Goal: Information Seeking & Learning: Learn about a topic

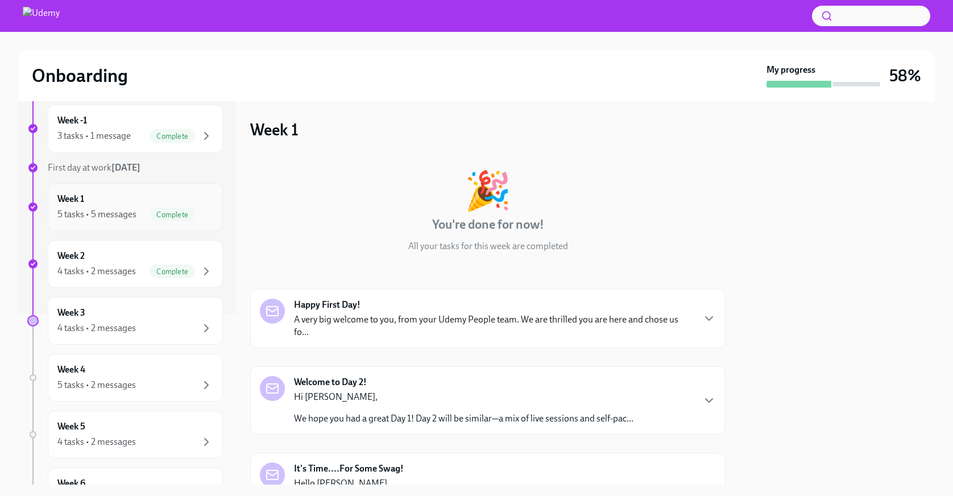
scroll to position [199, 0]
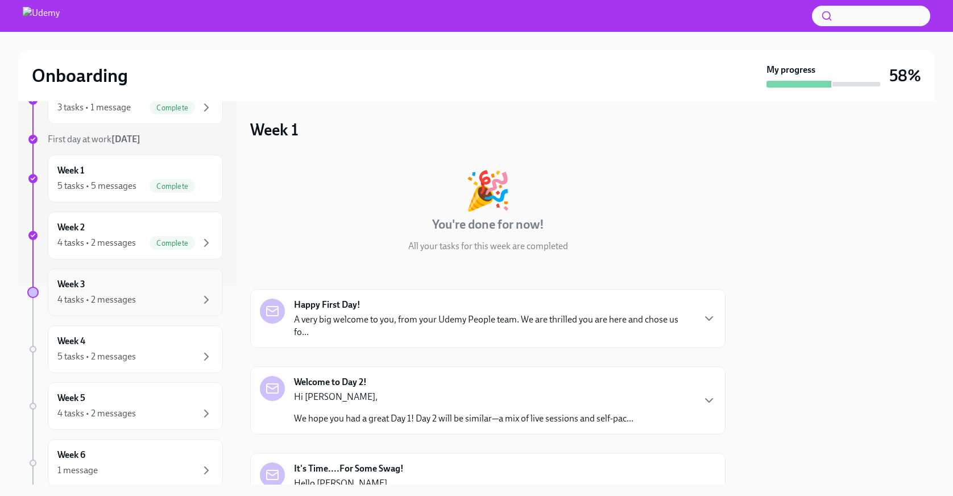
click at [126, 294] on div "4 tasks • 2 messages" at bounding box center [96, 300] width 78 height 13
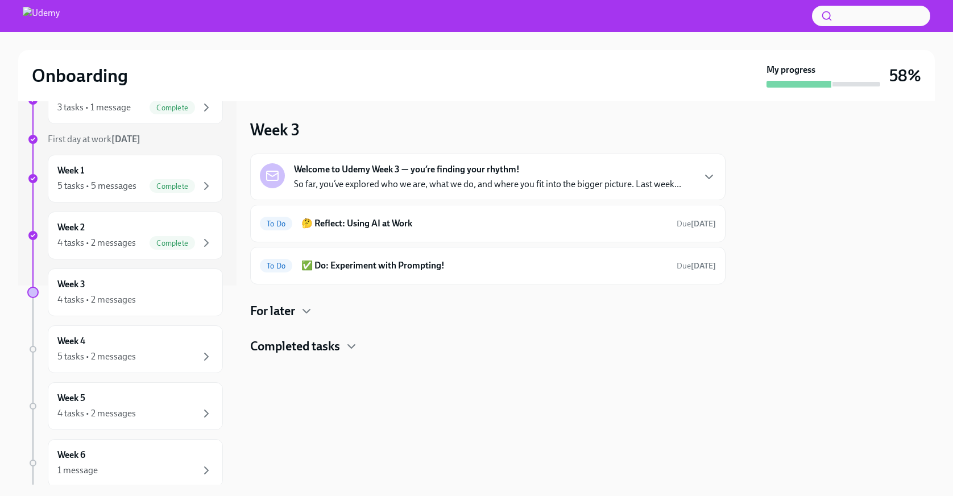
click at [470, 179] on p "So far, you’ve explored who we are, what we do, and where you fit into the bigg…" at bounding box center [487, 184] width 387 height 13
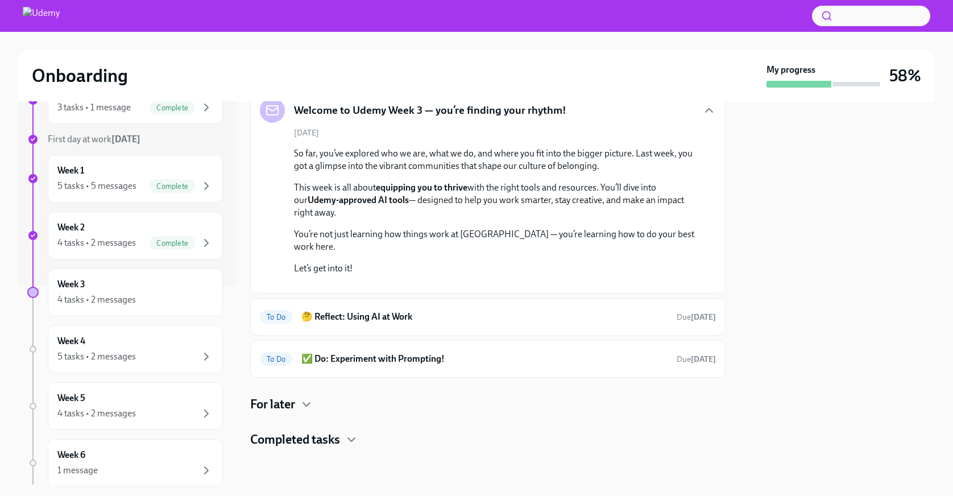
scroll to position [199, 0]
click at [479, 321] on h6 "🤔 Reflect: Using AI at Work" at bounding box center [484, 317] width 366 height 13
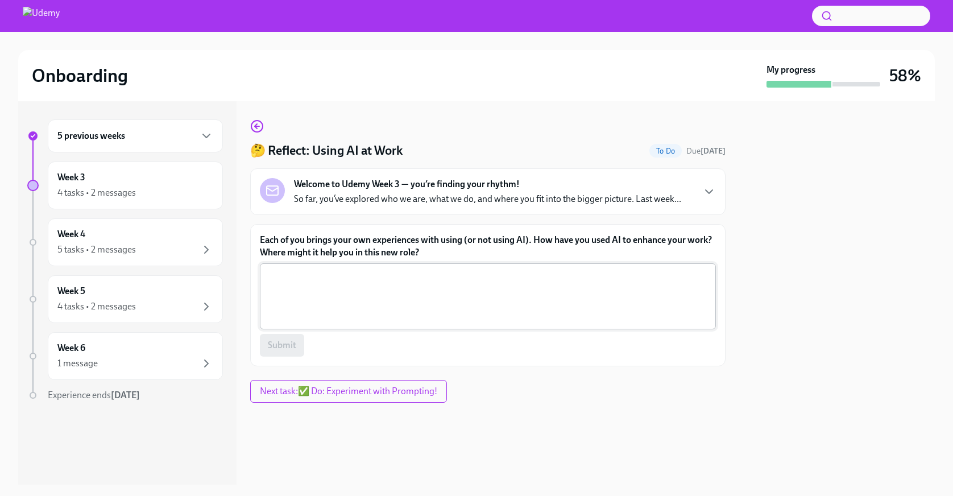
click at [318, 283] on textarea "Each of you brings your own experiences with using (or not using AI). How have …" at bounding box center [488, 296] width 443 height 55
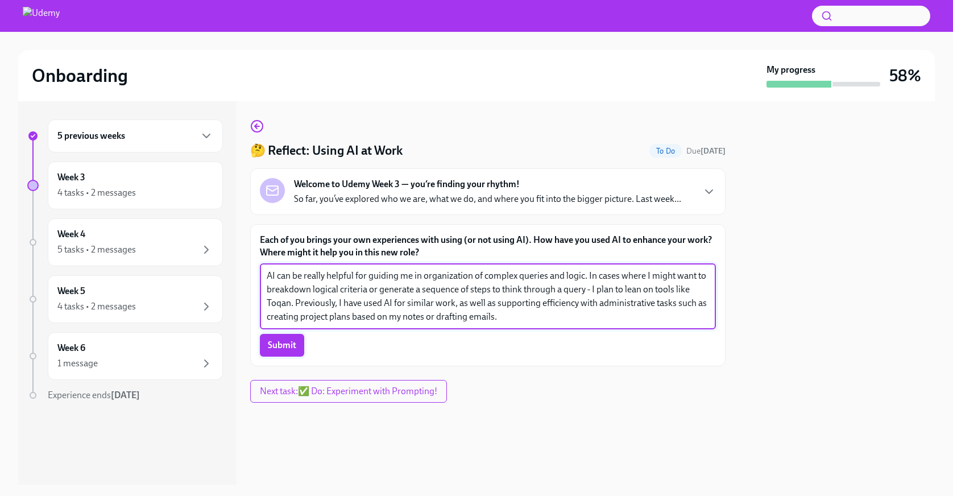
type textarea "AI can be really helpful for guiding me in organization of complex queries and …"
click at [283, 344] on span "Submit" at bounding box center [282, 345] width 28 height 11
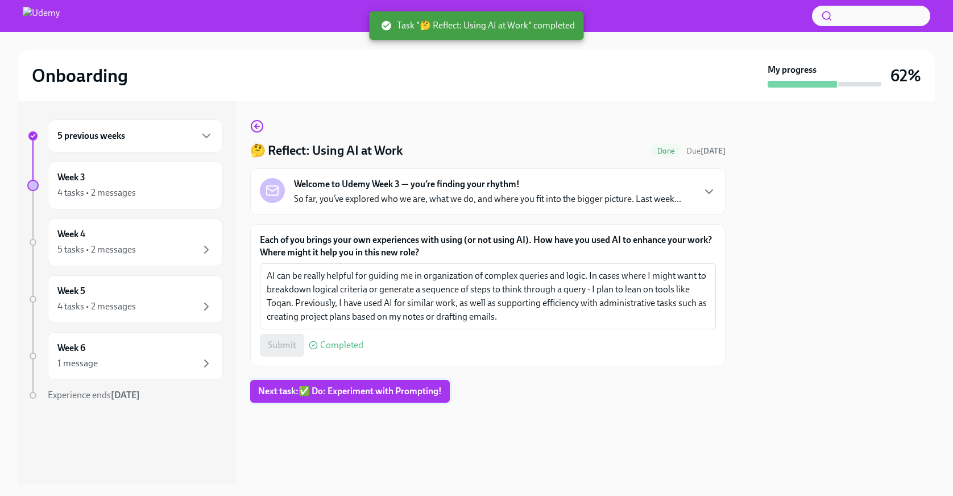
click at [389, 390] on span "Next task : ✅ Do: Experiment with Prompting!" at bounding box center [350, 391] width 184 height 11
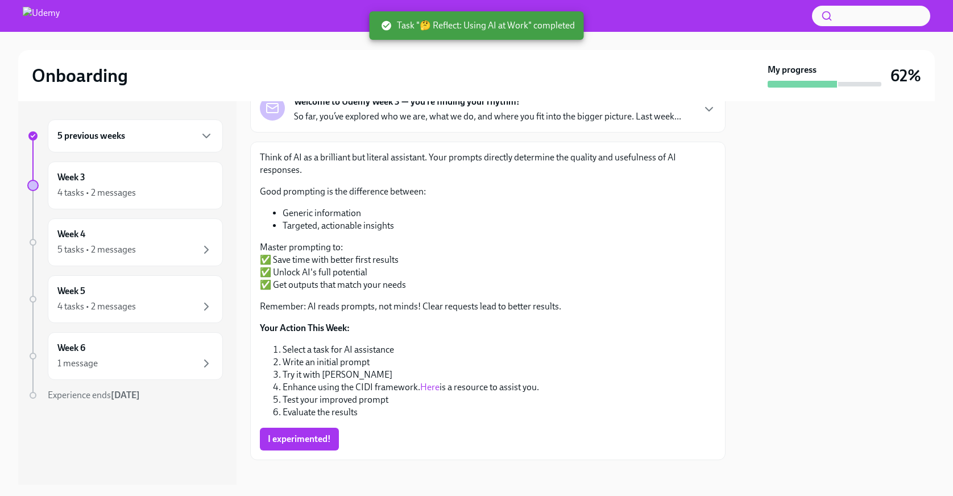
scroll to position [94, 0]
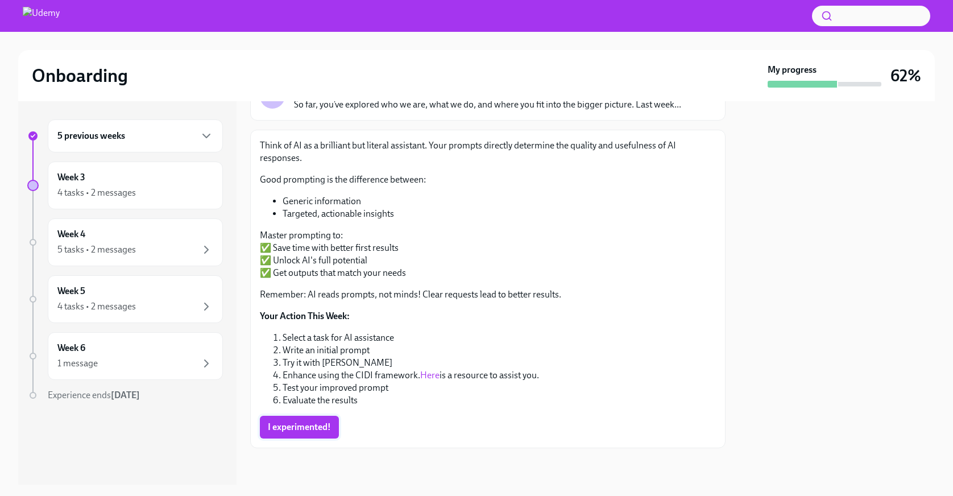
click at [313, 427] on span "I experimented!" at bounding box center [299, 427] width 63 height 11
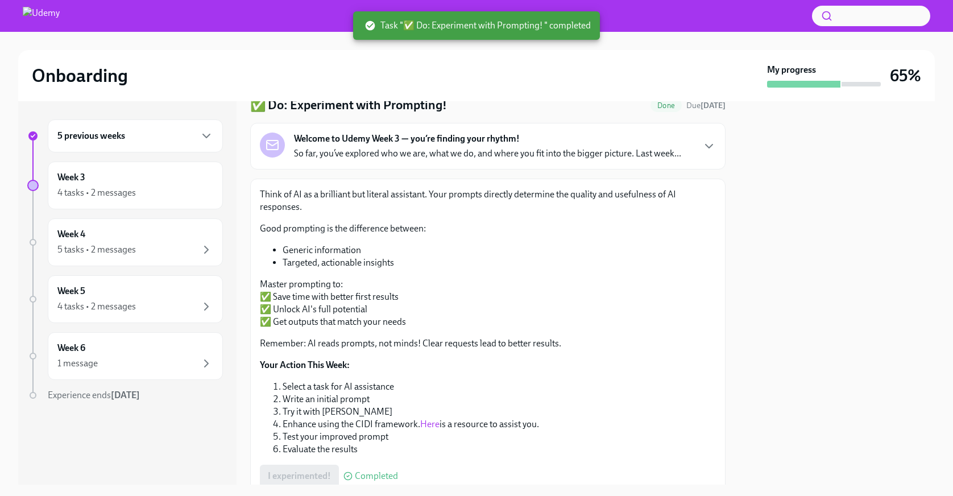
scroll to position [0, 0]
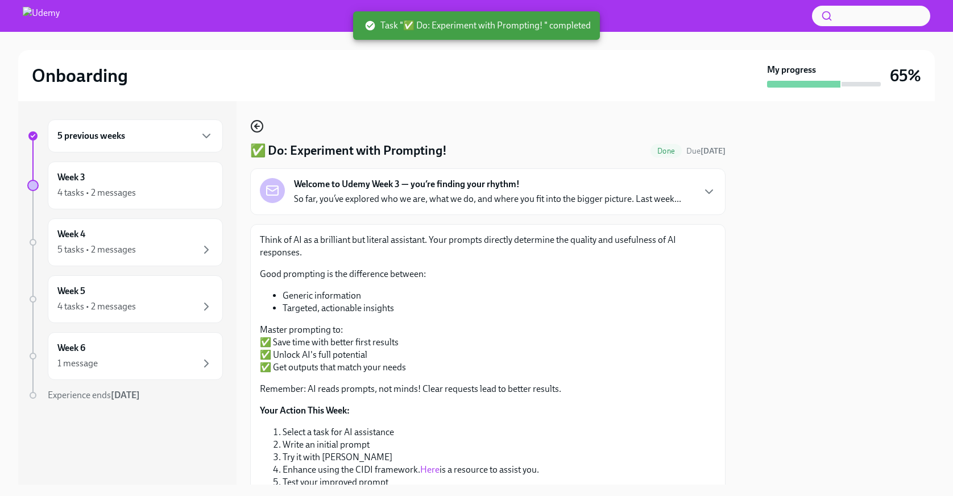
click at [254, 125] on icon "button" at bounding box center [257, 126] width 14 height 14
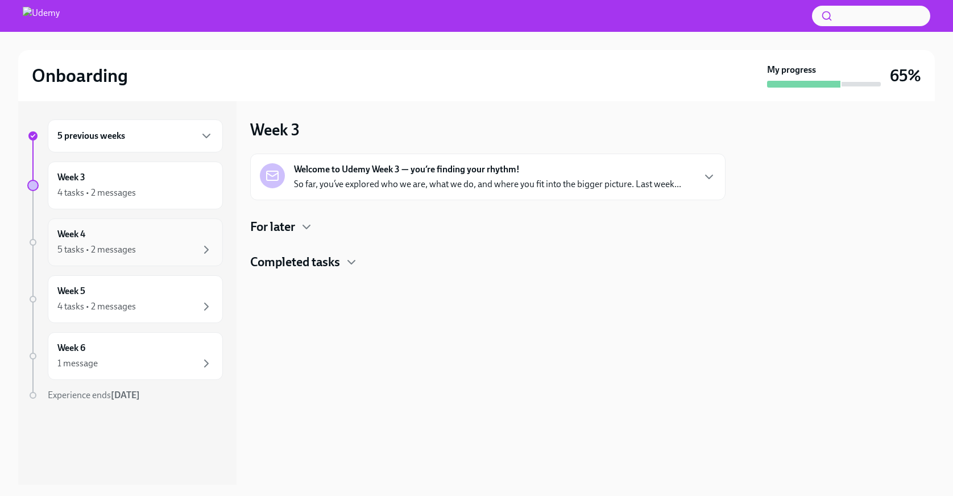
click at [131, 233] on div "Week 4 5 tasks • 2 messages" at bounding box center [135, 242] width 156 height 28
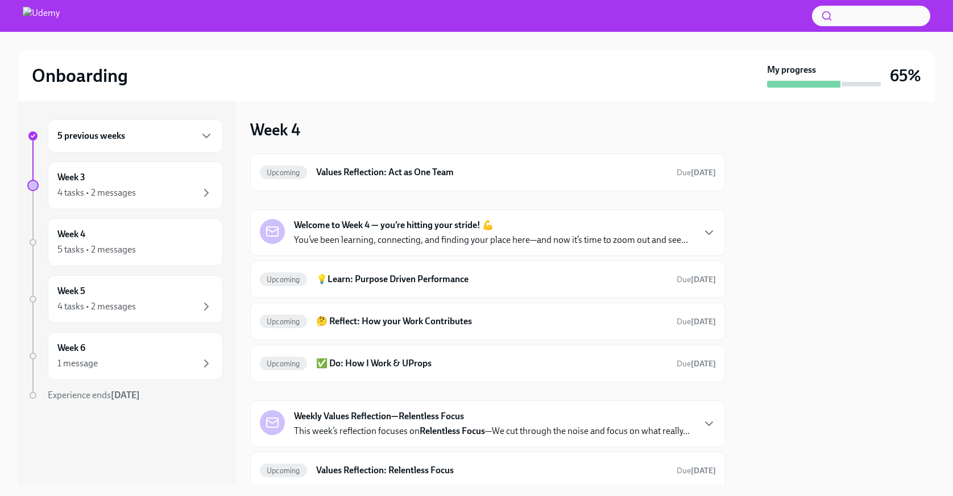
click at [443, 243] on p "You’ve been learning, connecting, and finding your place here—and now it’s time…" at bounding box center [491, 240] width 394 height 13
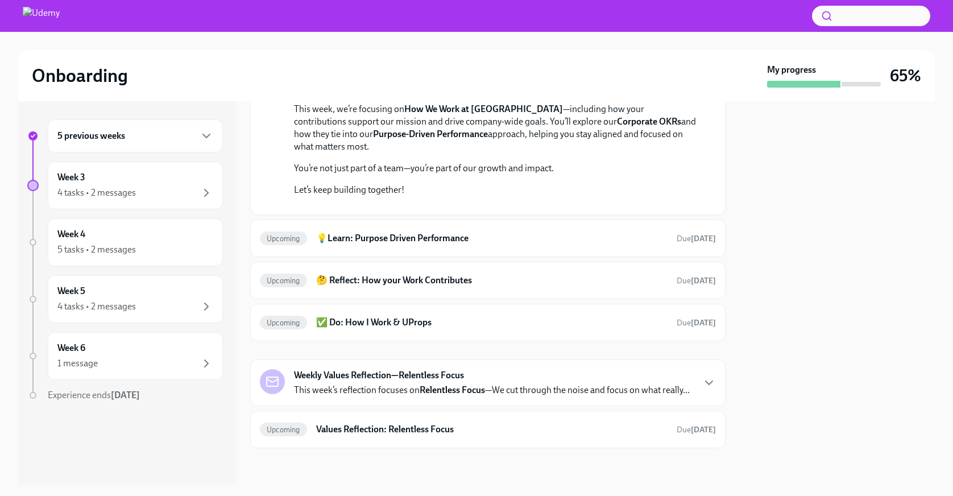
scroll to position [260, 0]
click at [416, 245] on h6 "💡Learn: Purpose Driven Performance" at bounding box center [492, 238] width 352 height 13
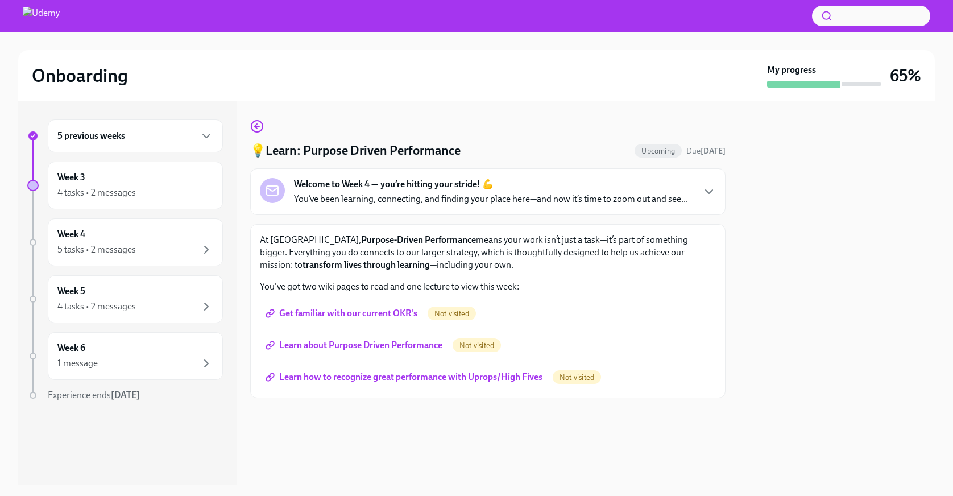
click at [380, 308] on span "Get familiar with our current OKR's" at bounding box center [343, 313] width 150 height 11
click at [361, 348] on span "Learn about Purpose Driven Performance" at bounding box center [355, 345] width 175 height 11
click at [373, 379] on span "Learn how to recognize great performance with Uprops/High Fives" at bounding box center [405, 376] width 275 height 11
